Goal: Communication & Community: Answer question/provide support

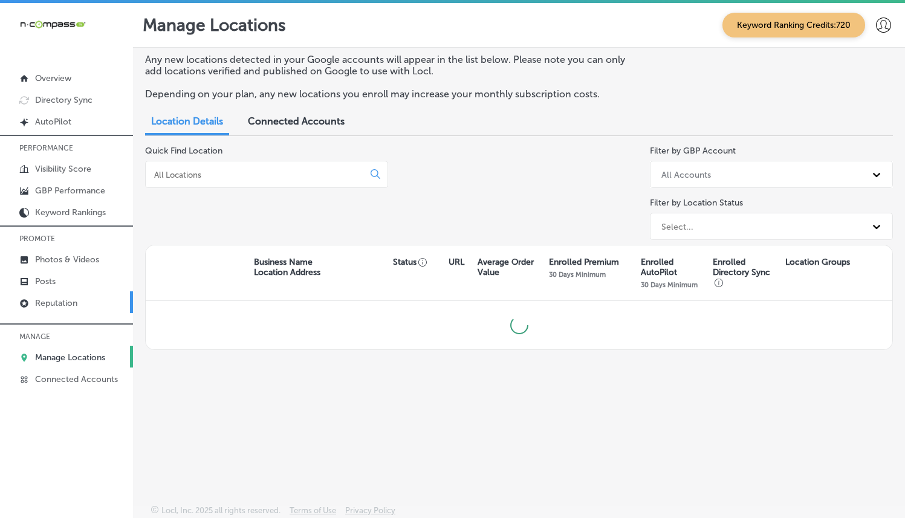
click at [70, 294] on link "Reputation" at bounding box center [66, 302] width 133 height 22
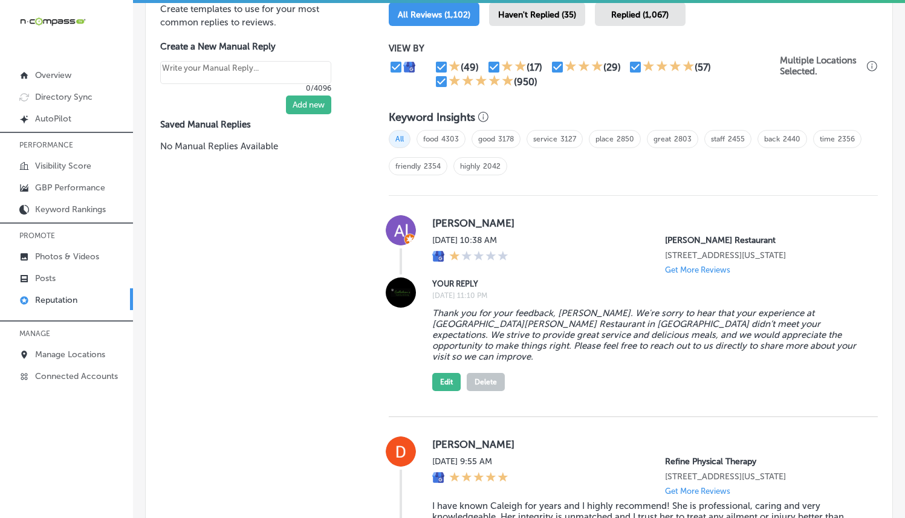
scroll to position [679, 0]
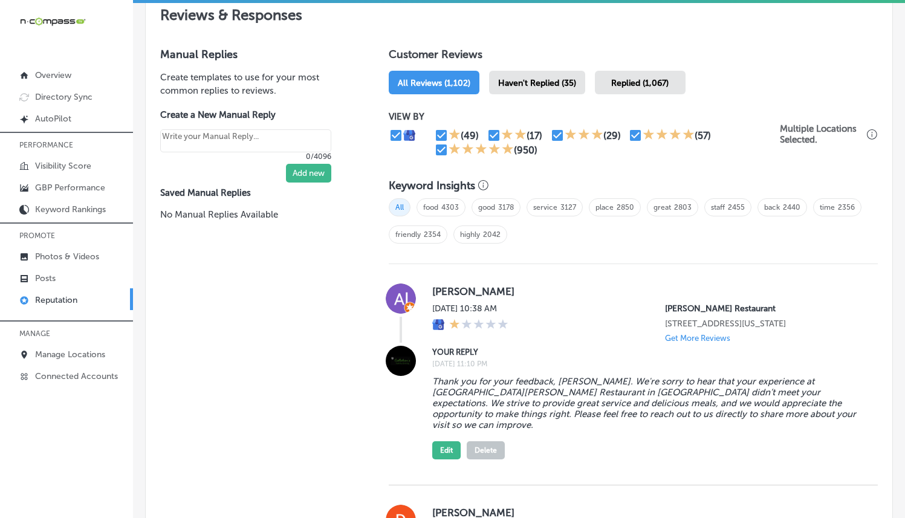
click at [524, 78] on span "Haven't Replied (35)" at bounding box center [537, 83] width 78 height 10
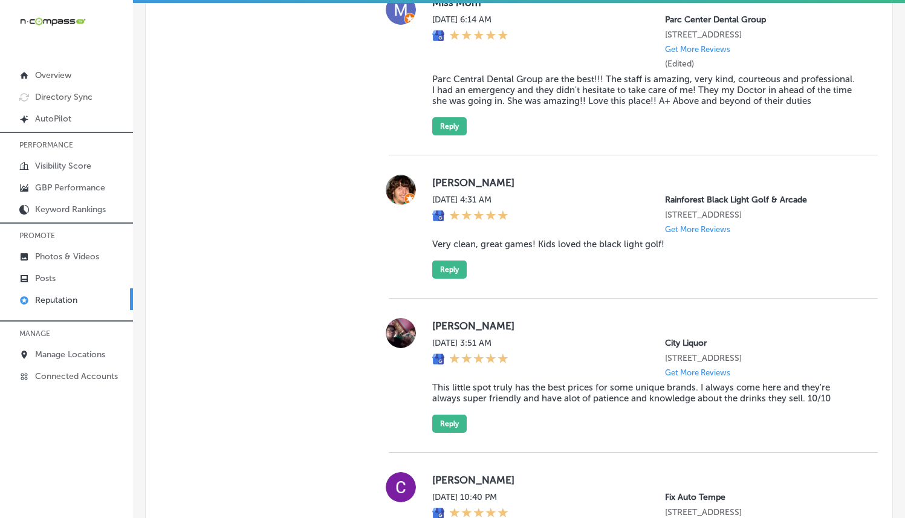
scroll to position [1310, 0]
drag, startPoint x: 433, startPoint y: 210, endPoint x: 645, endPoint y: 249, distance: 215.2
click at [645, 249] on div "[PERSON_NAME] [DATE] 4:31 AM Rainforest Black Light Golf & Arcade [STREET_ADDRE…" at bounding box center [645, 226] width 426 height 104
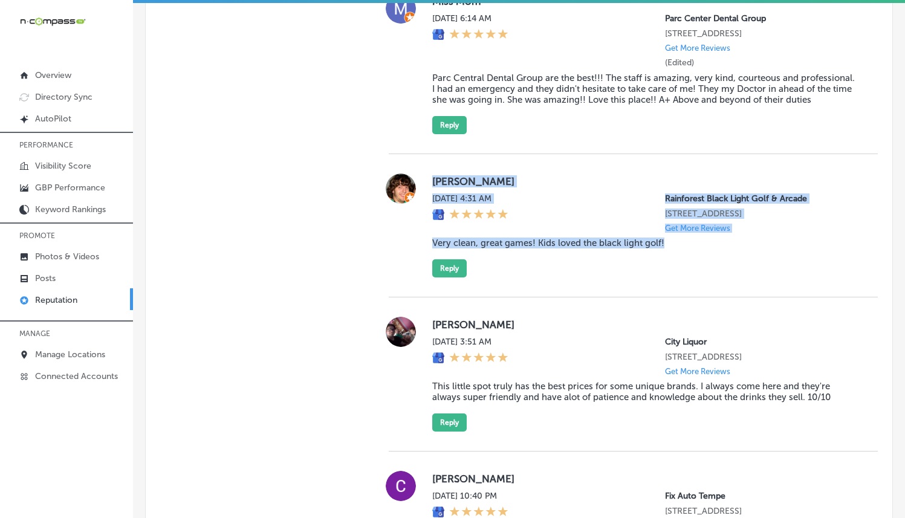
drag, startPoint x: 677, startPoint y: 269, endPoint x: 425, endPoint y: 215, distance: 257.3
click at [425, 215] on div "[PERSON_NAME] [DATE] 4:31 AM Rainforest Black Light Golf & Arcade [STREET_ADDRE…" at bounding box center [633, 226] width 489 height 104
copy div "[PERSON_NAME] [DATE] 4:31 AM Rainforest Black Light Golf & Arcade [STREET_ADDRE…"
click at [442, 278] on button "Reply" at bounding box center [449, 268] width 34 height 18
type textarea "x"
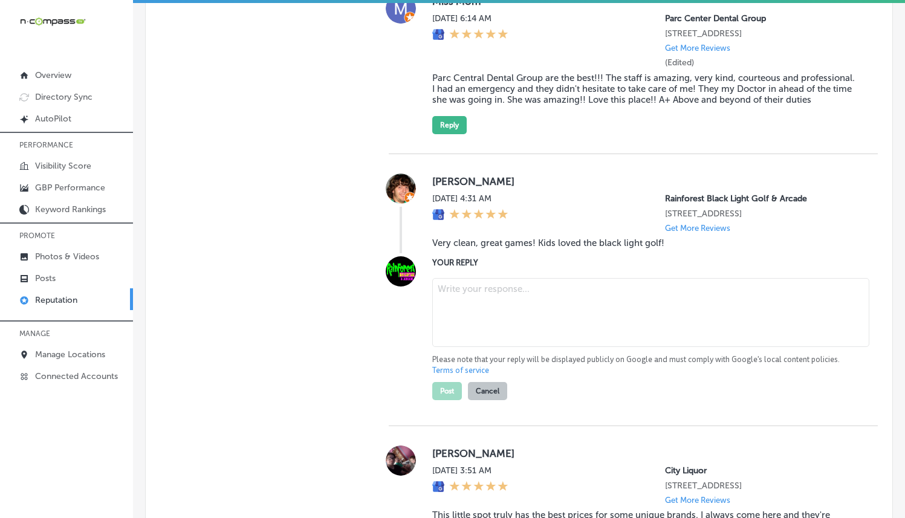
click at [487, 333] on textarea at bounding box center [650, 312] width 437 height 69
paste textarea "Thank you, [PERSON_NAME], for the great review! We’re so glad to hear that your…"
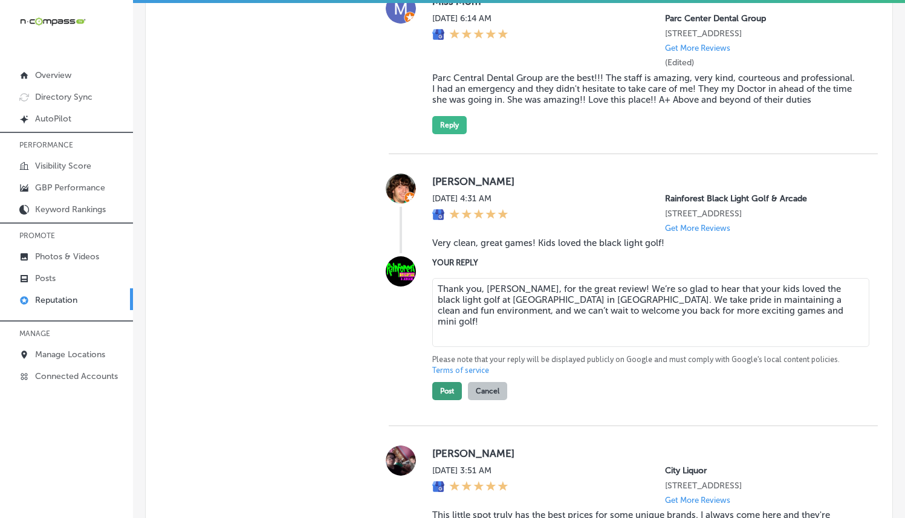
type textarea "Thank you, [PERSON_NAME], for the great review! We’re so glad to hear that your…"
click at [448, 400] on button "Post" at bounding box center [447, 391] width 30 height 18
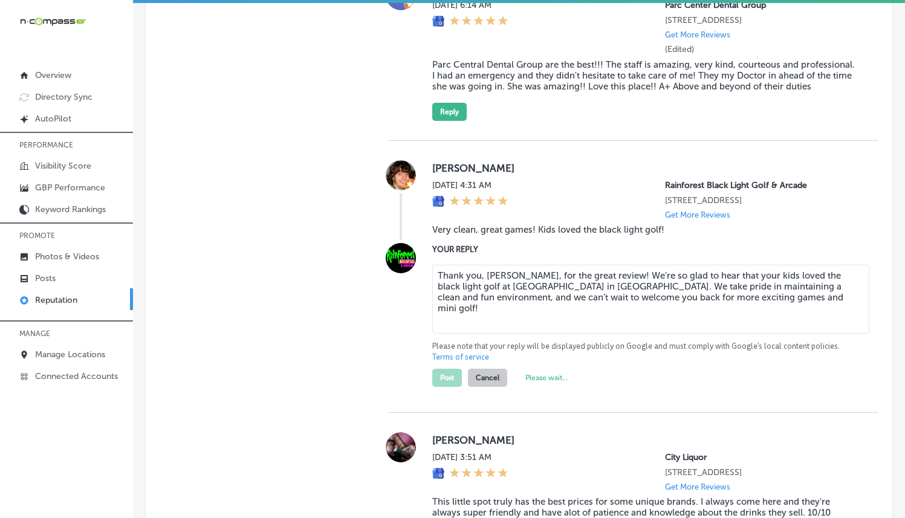
scroll to position [1330, 0]
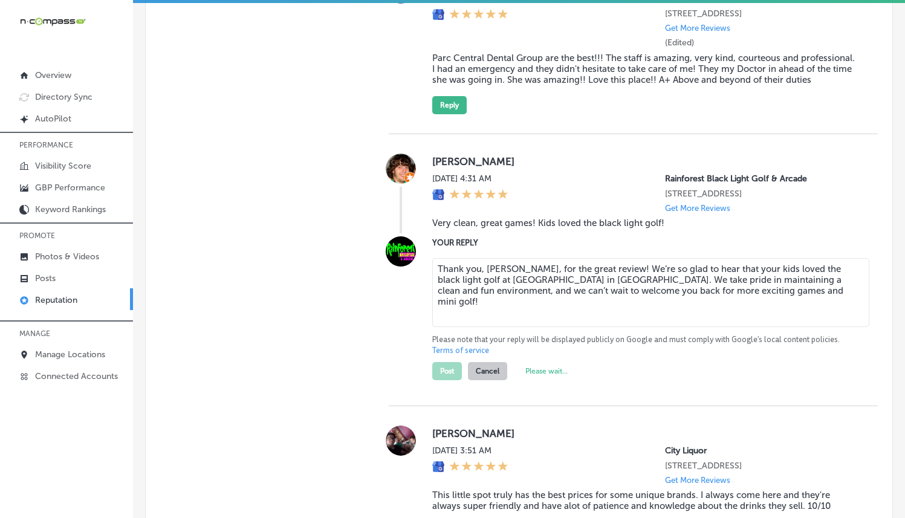
type textarea "x"
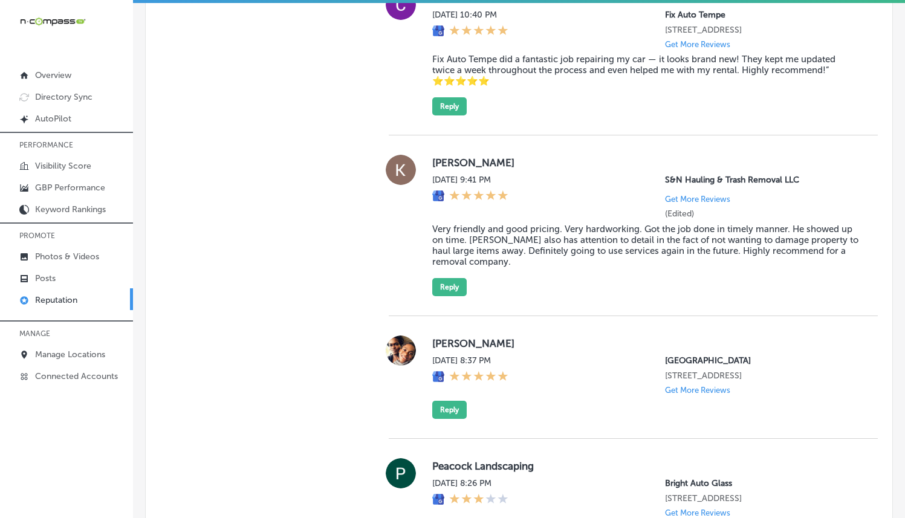
scroll to position [1650, 0]
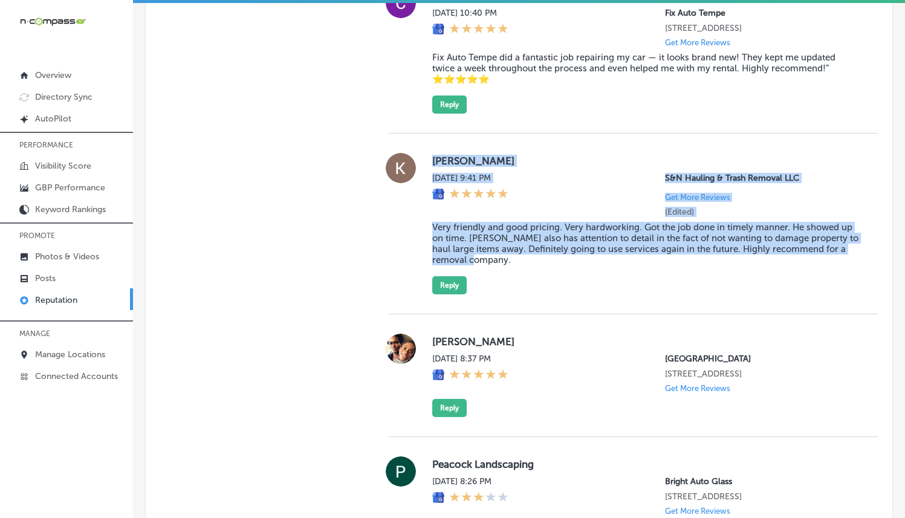
drag, startPoint x: 421, startPoint y: 180, endPoint x: 562, endPoint y: 309, distance: 191.3
click at [562, 309] on div "[PERSON_NAME][DATE] 9:41 PM S&N Hauling & Trash Removal LLC Get More Reviews (E…" at bounding box center [633, 224] width 489 height 181
copy div "[PERSON_NAME][DATE] 9:41 PM S&N Hauling & Trash Removal LLC Get More Reviews (E…"
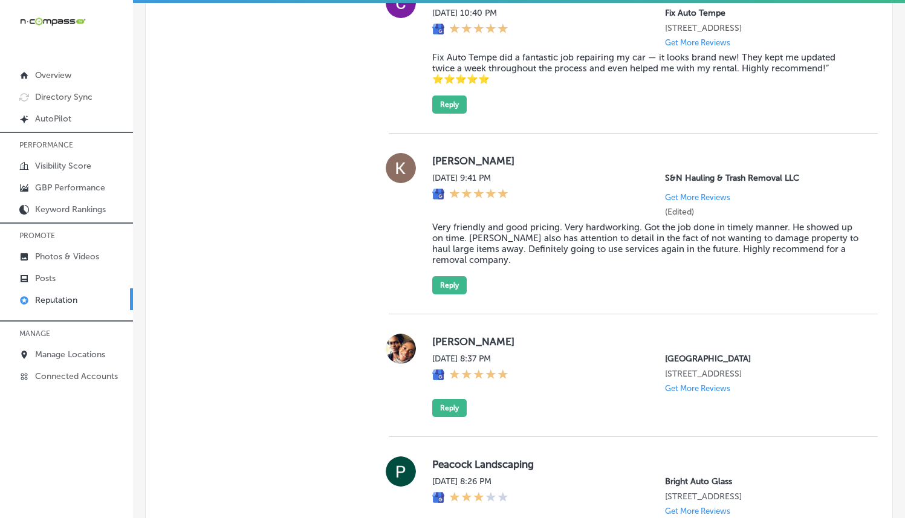
click at [601, 295] on div "[PERSON_NAME][DATE] 9:41 PM S&N Hauling & Trash Removal LLC Get More Reviews (E…" at bounding box center [645, 224] width 426 height 142
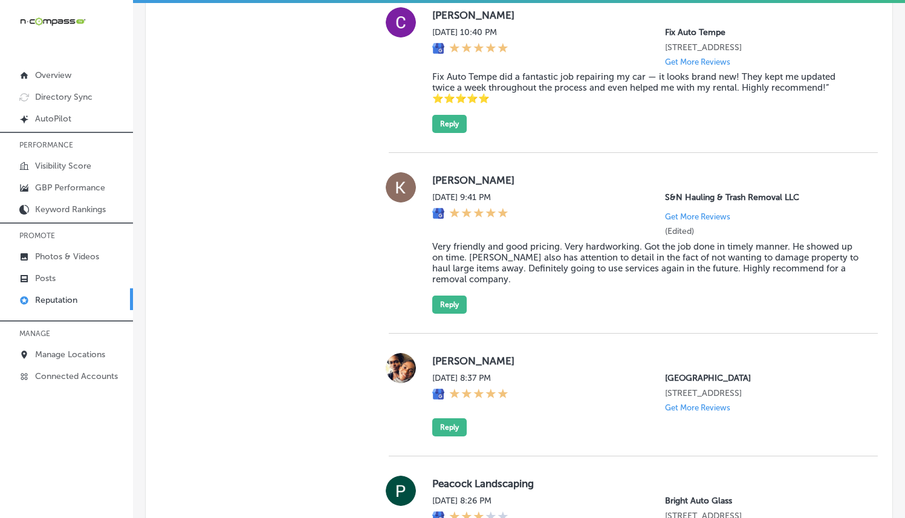
scroll to position [1634, 0]
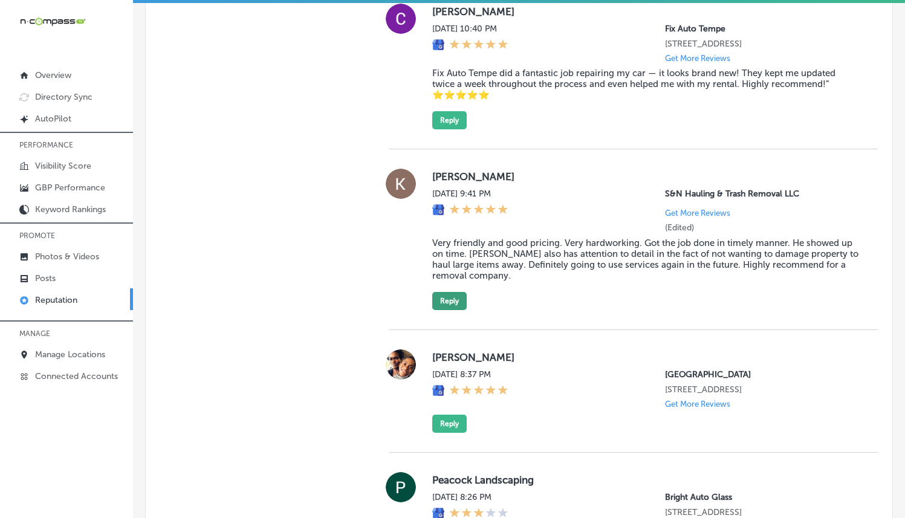
click at [450, 310] on button "Reply" at bounding box center [449, 301] width 34 height 18
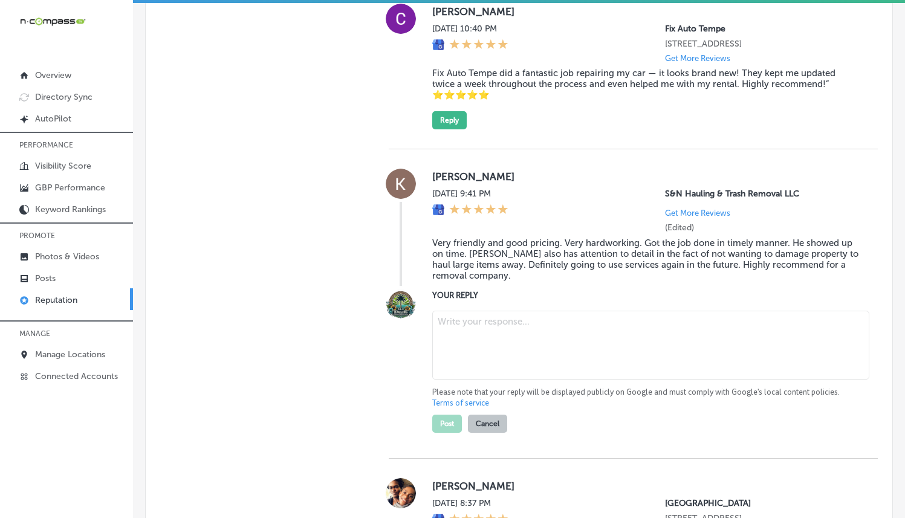
click at [478, 366] on textarea at bounding box center [650, 345] width 437 height 69
paste textarea "Thank you, [PERSON_NAME], for the wonderful review! We’re so glad to hear that …"
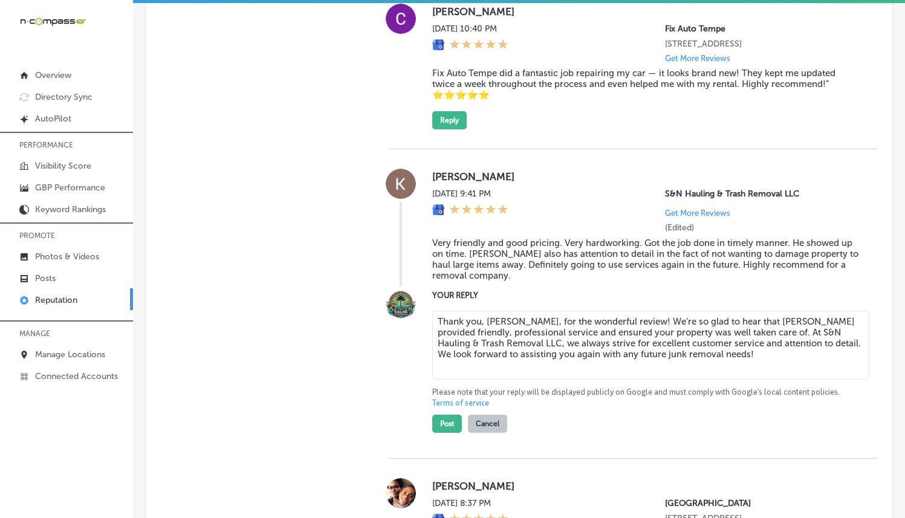
type textarea "Thank you, [PERSON_NAME], for the wonderful review! We’re so glad to hear that …"
click at [397, 372] on div at bounding box center [401, 361] width 24 height 144
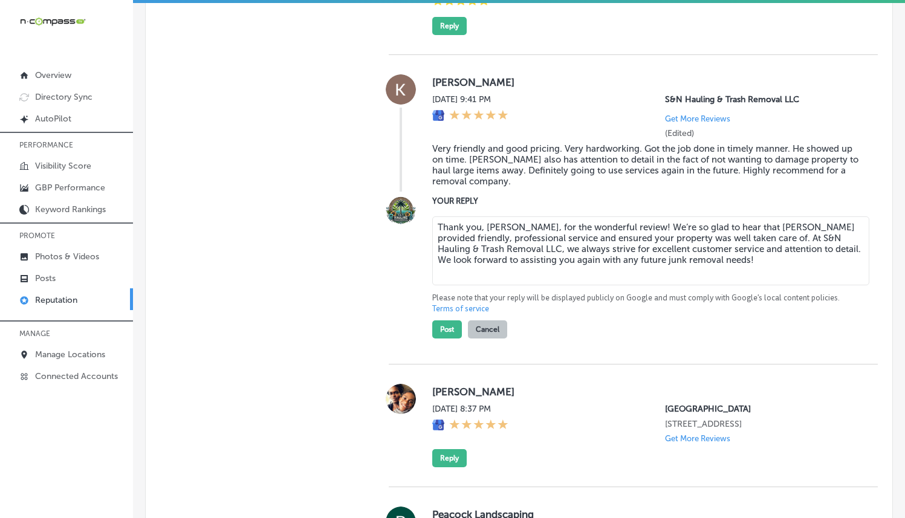
scroll to position [1771, 0]
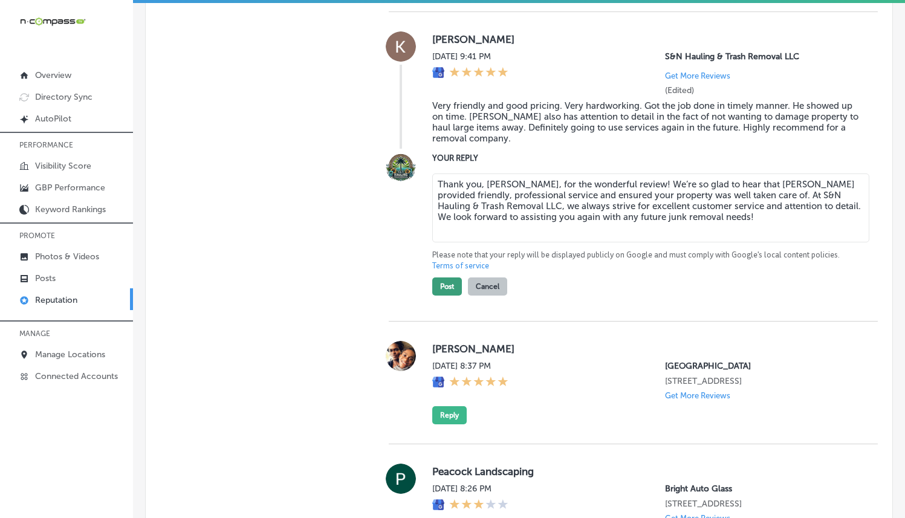
click at [441, 296] on button "Post" at bounding box center [447, 287] width 30 height 18
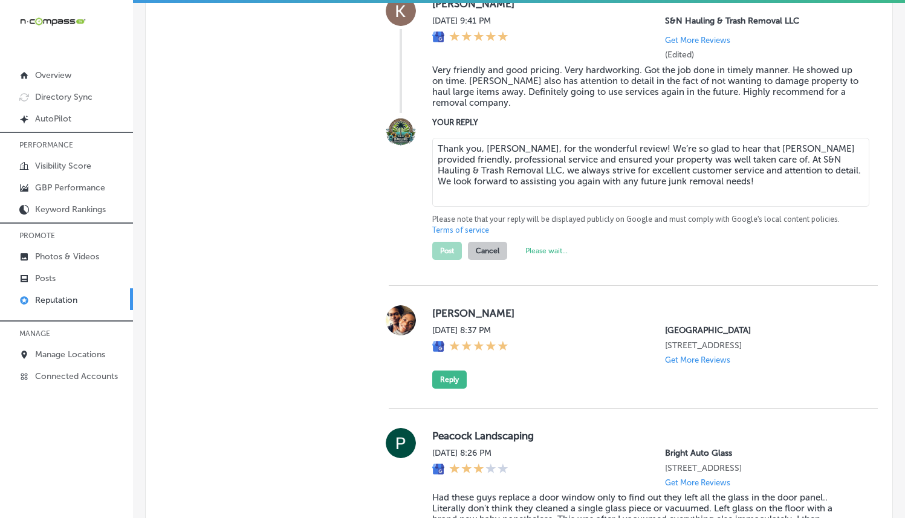
type textarea "x"
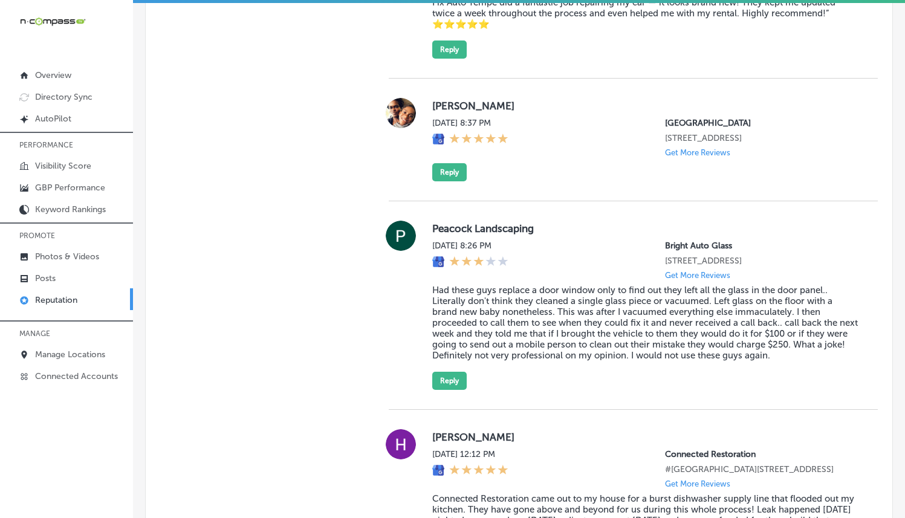
scroll to position [1688, 0]
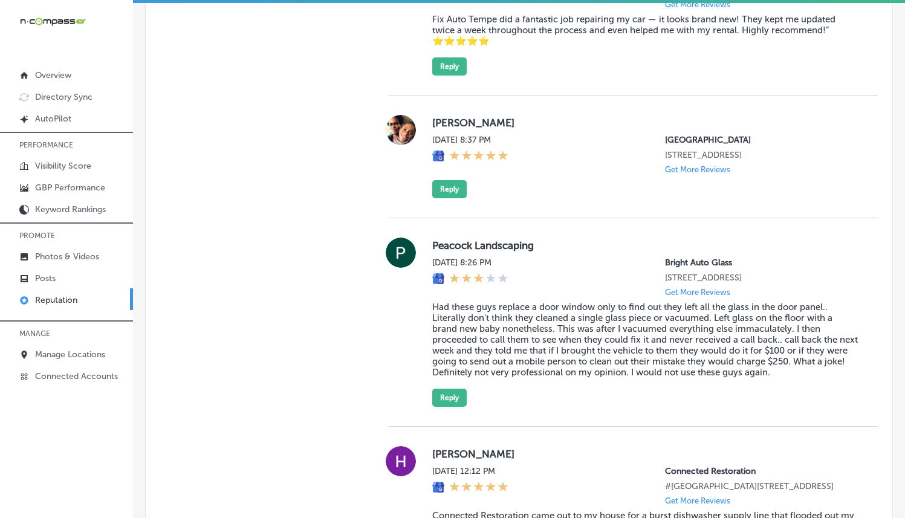
drag, startPoint x: 426, startPoint y: 155, endPoint x: 855, endPoint y: 186, distance: 430.5
click at [855, 186] on div "[PERSON_NAME] [DATE] 8:37 PM [GEOGRAPHIC_DATA] [STREET_ADDRESS] Get More Review…" at bounding box center [633, 156] width 489 height 83
copy div "[PERSON_NAME] [DATE] 8:37 PM [GEOGRAPHIC_DATA] [STREET_ADDRESS]"
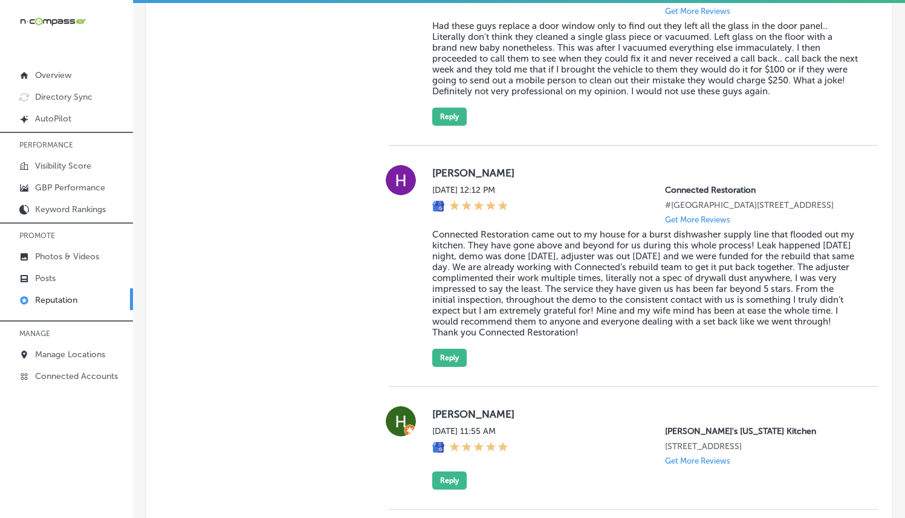
scroll to position [1978, 0]
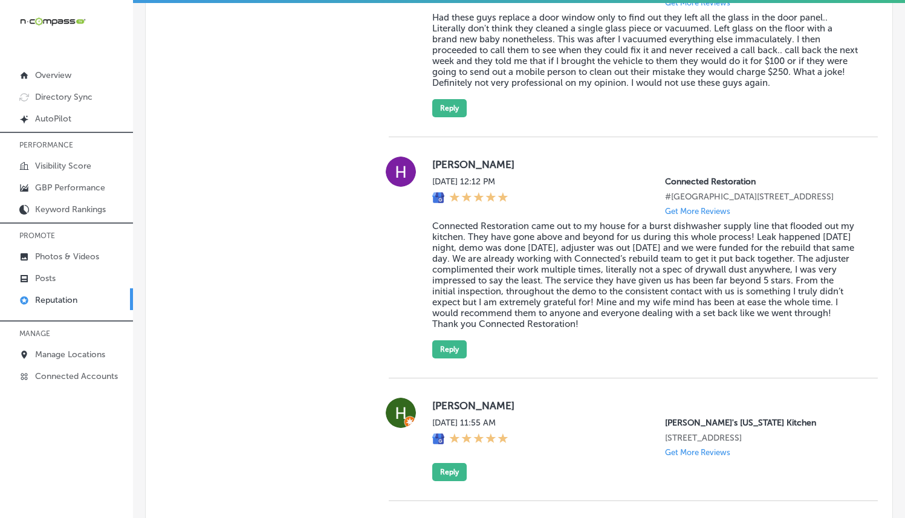
click at [326, 256] on div "Manual Replies Create templates to use for your most common replies to reviews.…" at bounding box center [255, 374] width 219 height 3281
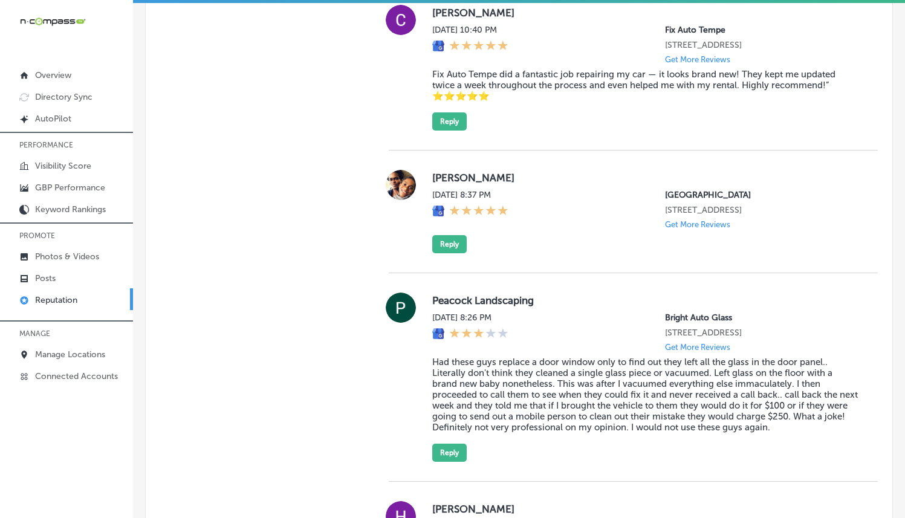
scroll to position [1623, 0]
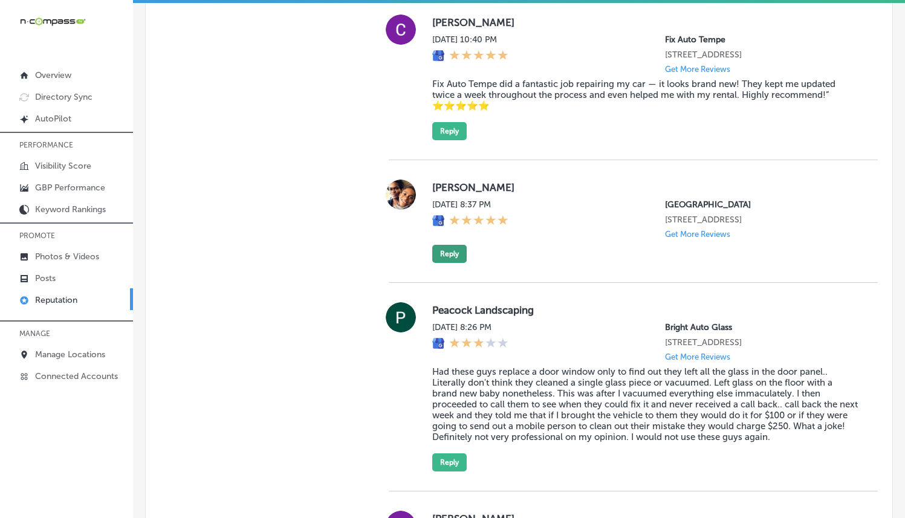
click at [450, 263] on button "Reply" at bounding box center [449, 254] width 34 height 18
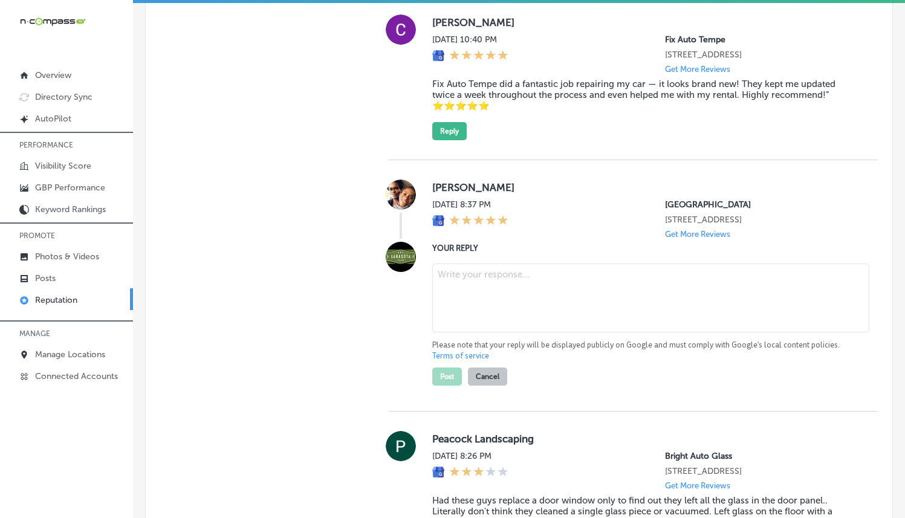
click at [455, 322] on textarea at bounding box center [650, 298] width 437 height 69
paste textarea "Thank you for the five-star review, [PERSON_NAME]! We're so happy to hear you h…"
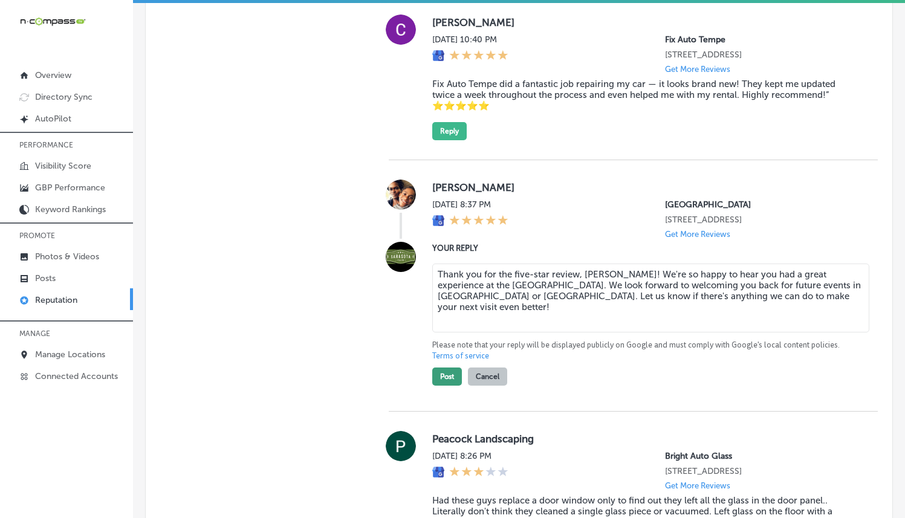
type textarea "Thank you for the five-star review, [PERSON_NAME]! We're so happy to hear you h…"
click at [436, 386] on button "Post" at bounding box center [447, 377] width 30 height 18
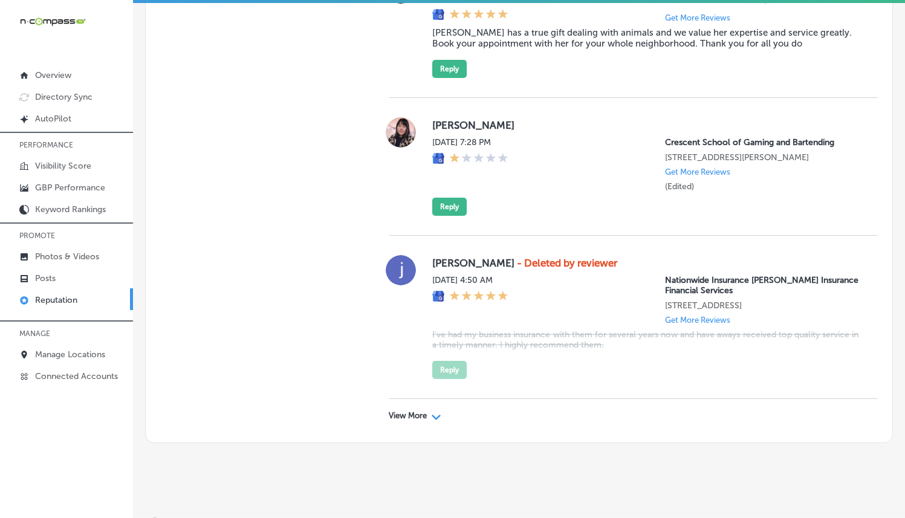
scroll to position [3525, 0]
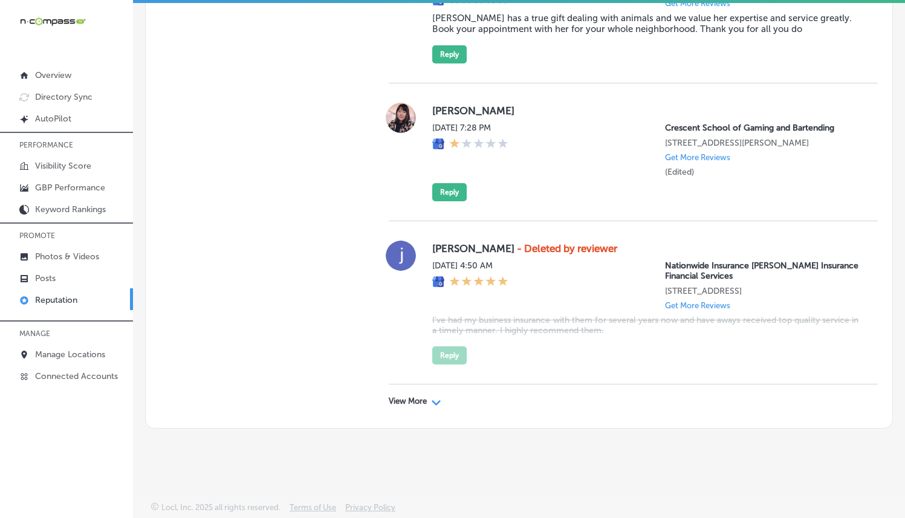
click at [412, 406] on div "View More Path Created with Sketch." at bounding box center [633, 402] width 489 height 34
click at [420, 401] on p "View More" at bounding box center [408, 402] width 38 height 10
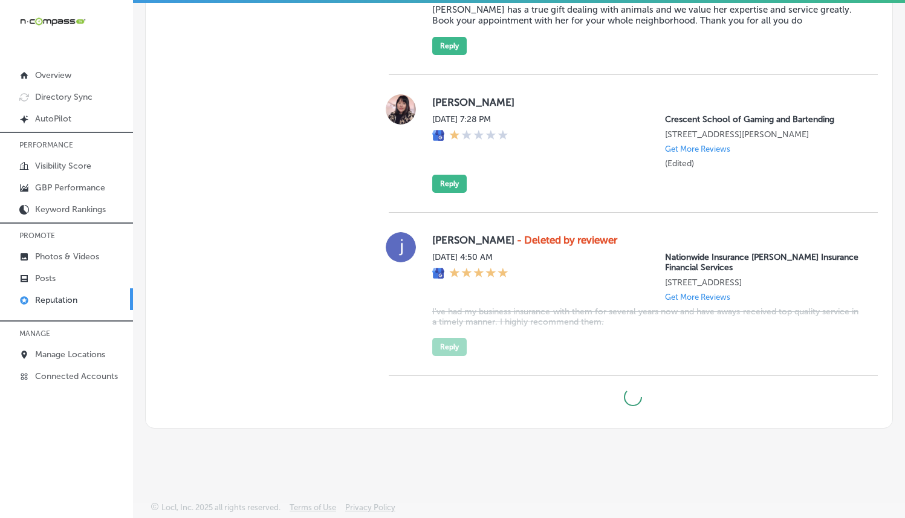
scroll to position [3534, 0]
type textarea "x"
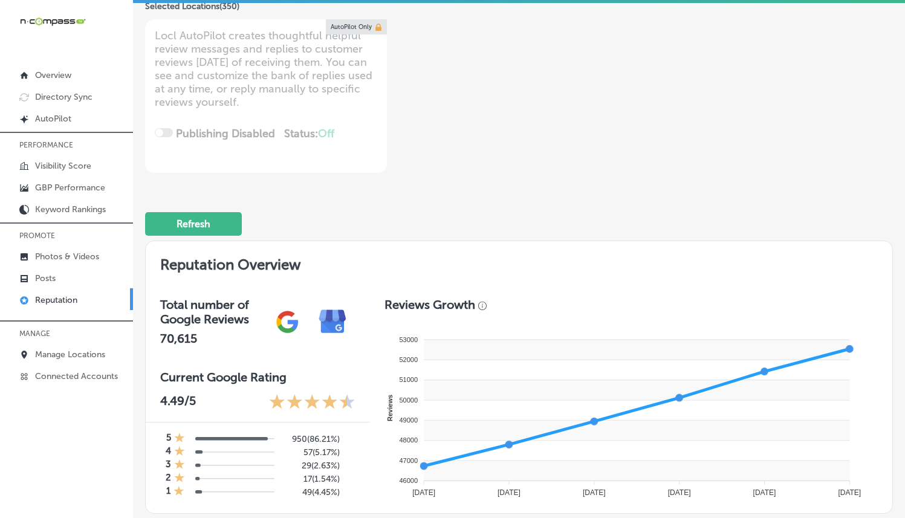
scroll to position [0, 0]
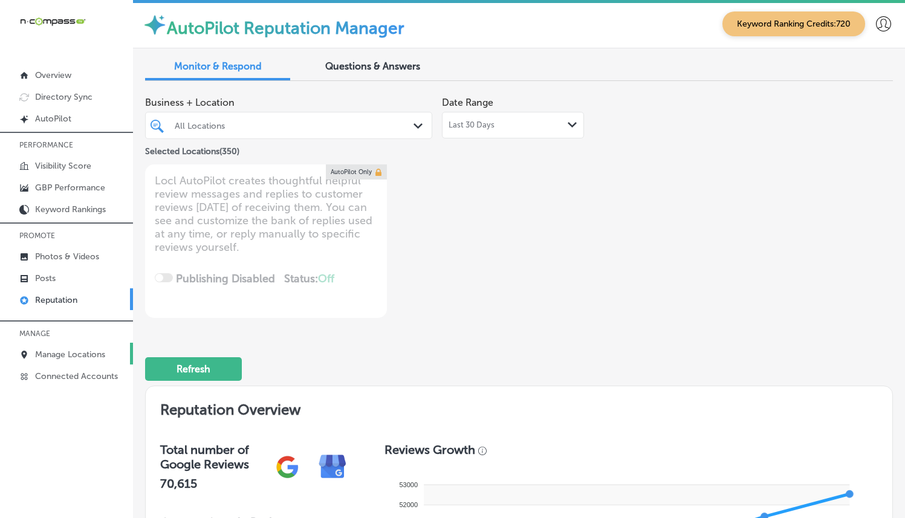
click at [87, 354] on p "Manage Locations" at bounding box center [70, 355] width 70 height 10
